Goal: Information Seeking & Learning: Learn about a topic

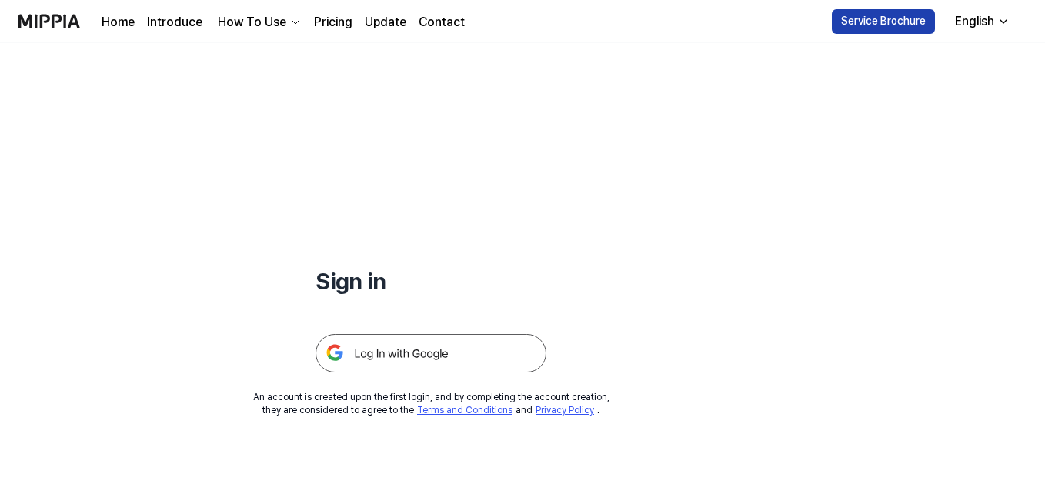
click at [902, 28] on button "Service Brochure" at bounding box center [883, 21] width 103 height 25
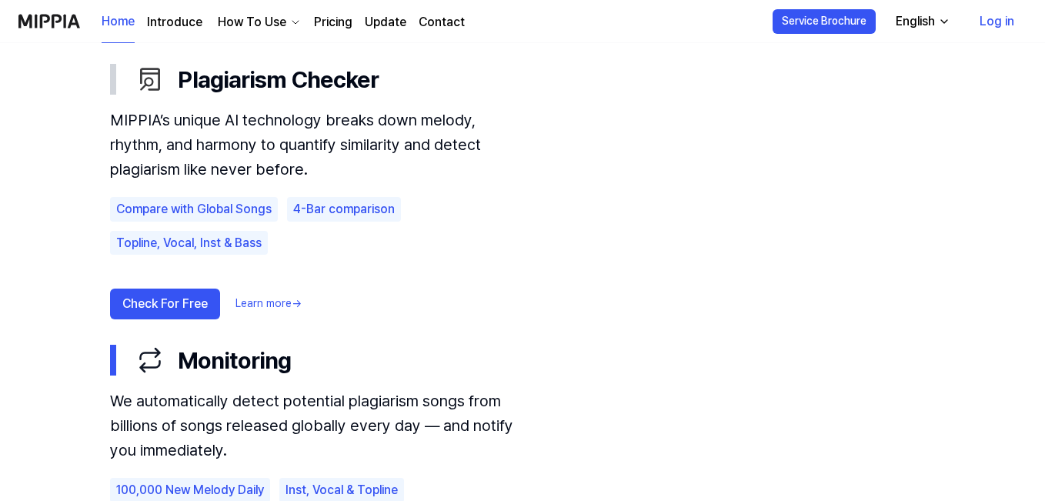
scroll to position [903, 0]
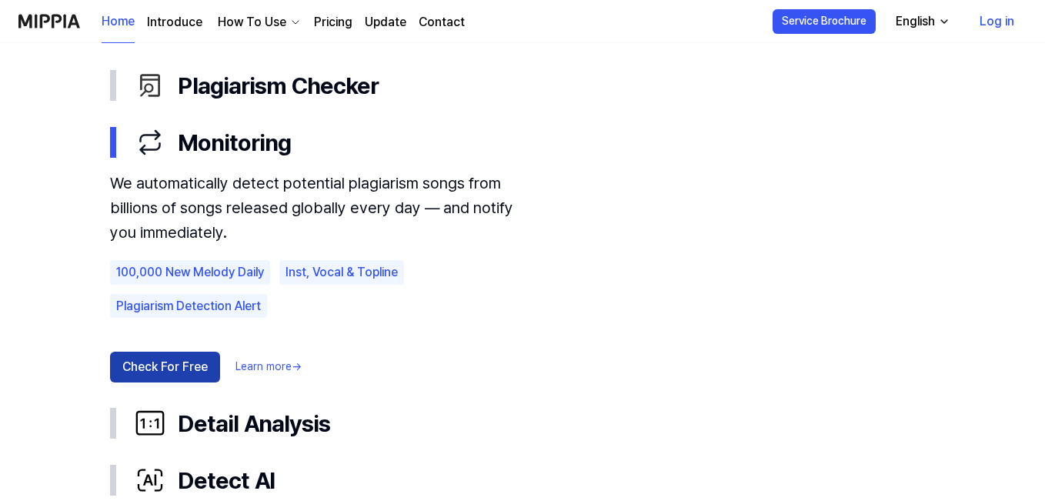
click at [152, 373] on button "Check For Free" at bounding box center [165, 367] width 110 height 31
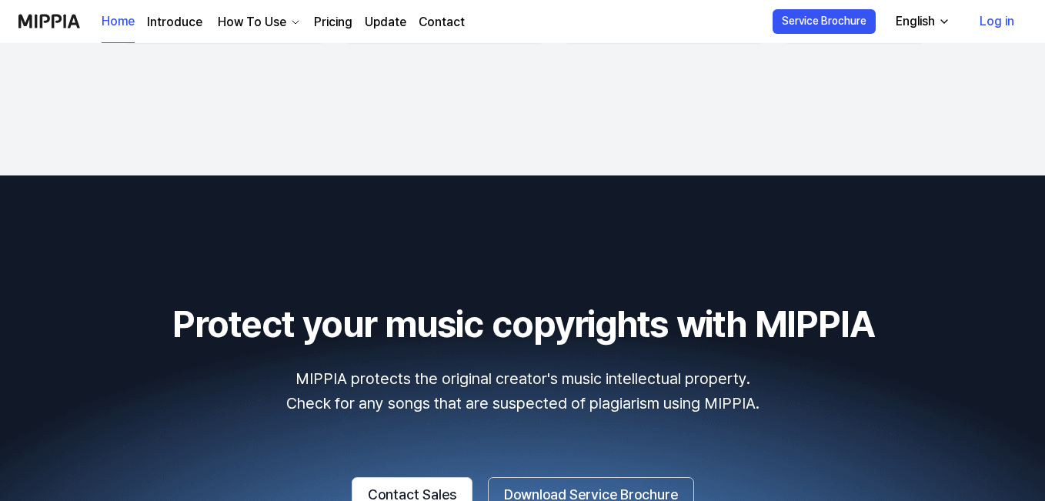
scroll to position [2801, 0]
